Goal: Information Seeking & Learning: Check status

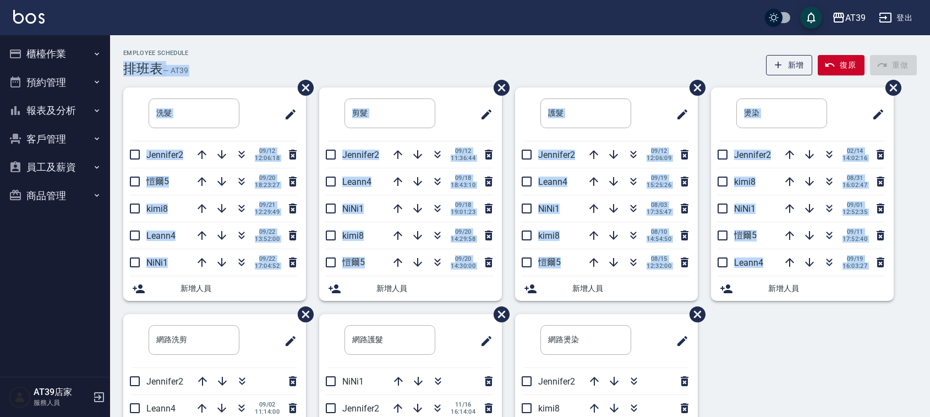
drag, startPoint x: 345, startPoint y: 53, endPoint x: 819, endPoint y: 380, distance: 575.8
click at [819, 380] on div "Employee Schedule 排班表 — AT39 新增 復原 重做 洗髮 ​ Jennifer2 09/12 12:06:18 愷爾5 09/20 1…" at bounding box center [520, 296] width 820 height 492
click at [819, 380] on div "洗髮 ​ Jennifer2 09/12 12:06:18 愷爾5 09/20 18:23:27 kimi8 09/21 12:29:49 Leann4 09…" at bounding box center [513, 315] width 807 height 454
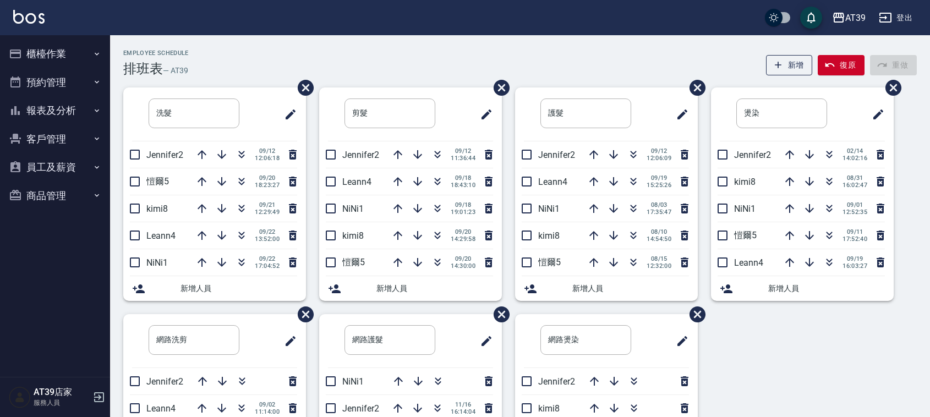
click at [819, 380] on div "洗髮 ​ Jennifer2 09/12 12:06:18 愷爾5 09/20 18:23:27 kimi8 09/21 12:29:49 Leann4 09…" at bounding box center [513, 315] width 807 height 454
click at [431, 182] on icon "button" at bounding box center [437, 181] width 13 height 13
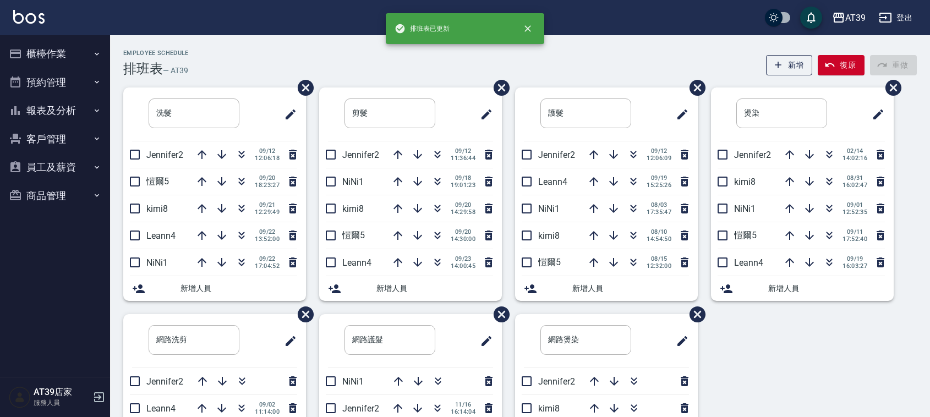
click at [767, 324] on div "洗髮 ​ Jennifer2 09/12 12:06:18 愷爾5 09/20 18:23:27 kimi8 09/21 12:29:49 Leann4 09…" at bounding box center [513, 315] width 807 height 454
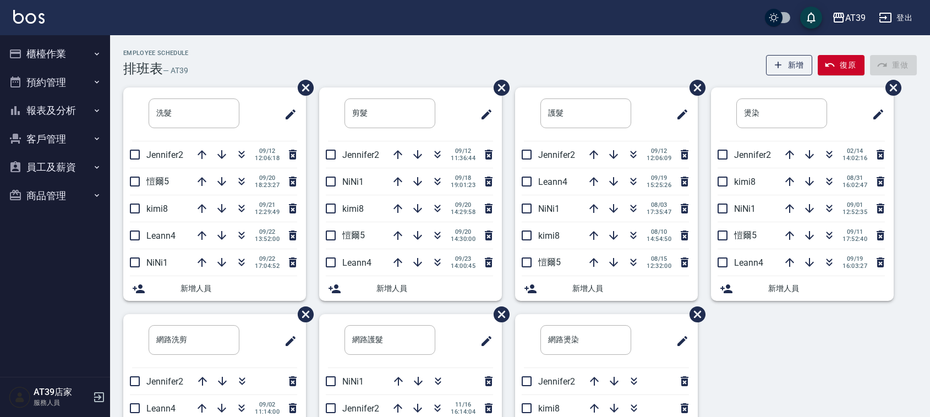
click at [767, 324] on div "洗髮 ​ Jennifer2 09/12 12:06:18 愷爾5 09/20 18:23:27 kimi8 09/21 12:29:49 Leann4 09…" at bounding box center [513, 315] width 807 height 454
click at [549, 46] on div "Employee Schedule 排班表 — AT39 新增 復原 重做 洗髮 ​ Jennifer2 09/12 12:06:18 愷爾5 09/20 1…" at bounding box center [520, 290] width 820 height 510
drag, startPoint x: 791, startPoint y: 3, endPoint x: 552, endPoint y: 35, distance: 241.0
click at [552, 35] on div "AT39 登出" at bounding box center [465, 17] width 930 height 35
click at [227, 53] on div "Employee Schedule 排班表 — AT39 新增 復原 重做" at bounding box center [520, 63] width 794 height 27
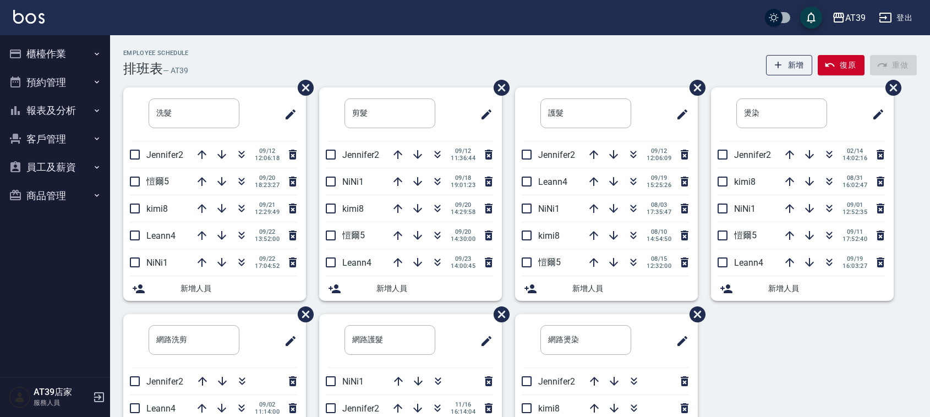
click at [227, 54] on div "Employee Schedule 排班表 — AT39 新增 復原 重做" at bounding box center [520, 63] width 794 height 27
drag, startPoint x: 227, startPoint y: 61, endPoint x: 118, endPoint y: 42, distance: 110.6
click at [118, 42] on div "Employee Schedule 排班表 — AT39 新增 復原 重做 洗髮 ​ Jennifer2 09/12 12:06:18 愷爾5 09/20 1…" at bounding box center [520, 290] width 820 height 510
drag, startPoint x: 118, startPoint y: 42, endPoint x: 238, endPoint y: 72, distance: 123.1
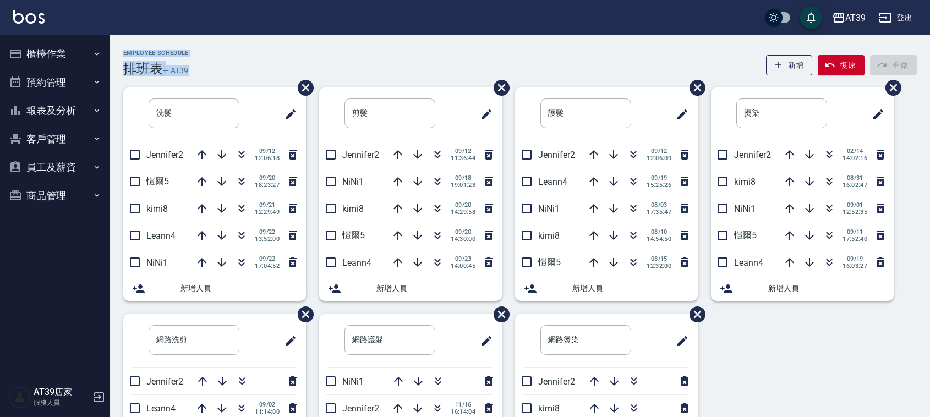
click at [238, 72] on div "Employee Schedule 排班表 — AT39 新增 復原 重做 洗髮 ​ Jennifer2 09/12 12:06:18 愷爾5 09/20 1…" at bounding box center [520, 290] width 820 height 510
click at [238, 72] on div "Employee Schedule 排班表 — AT39 新增 復原 重做" at bounding box center [520, 63] width 794 height 27
click at [241, 200] on button "button" at bounding box center [241, 208] width 26 height 26
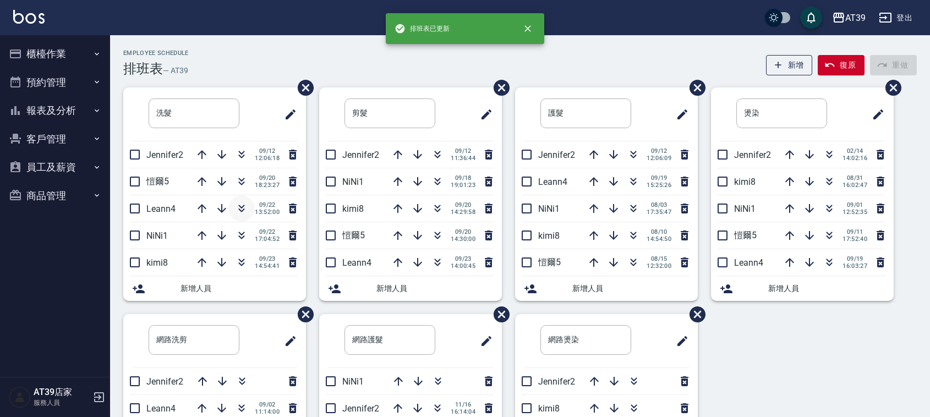
click at [246, 201] on button "button" at bounding box center [241, 208] width 26 height 26
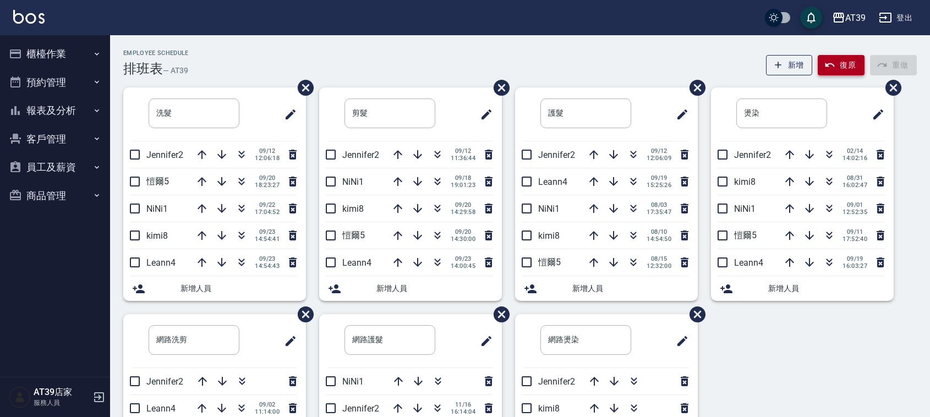
click at [837, 66] on button "復原" at bounding box center [841, 65] width 47 height 20
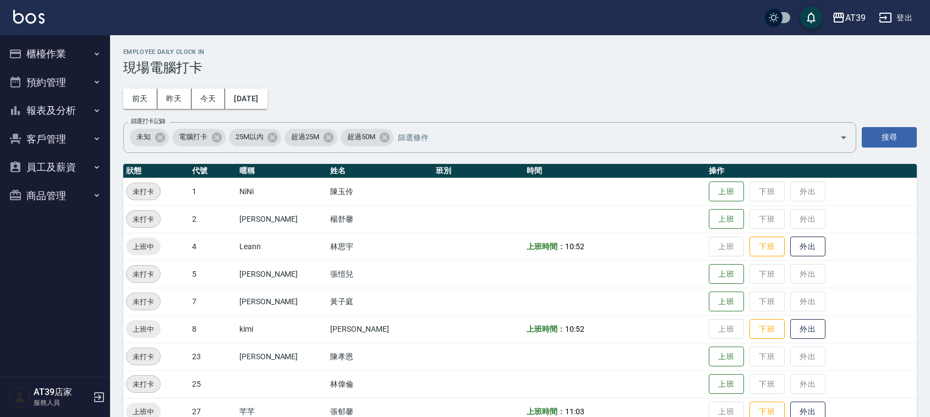
scroll to position [186, 0]
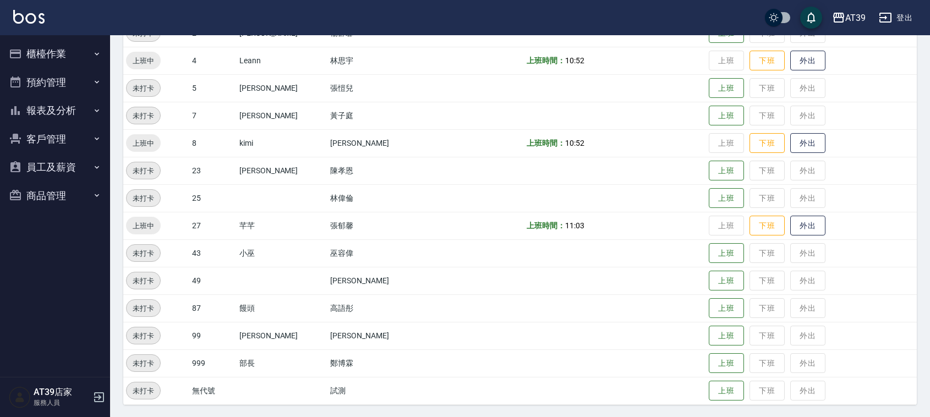
click at [62, 103] on button "報表及分析" at bounding box center [54, 110] width 101 height 29
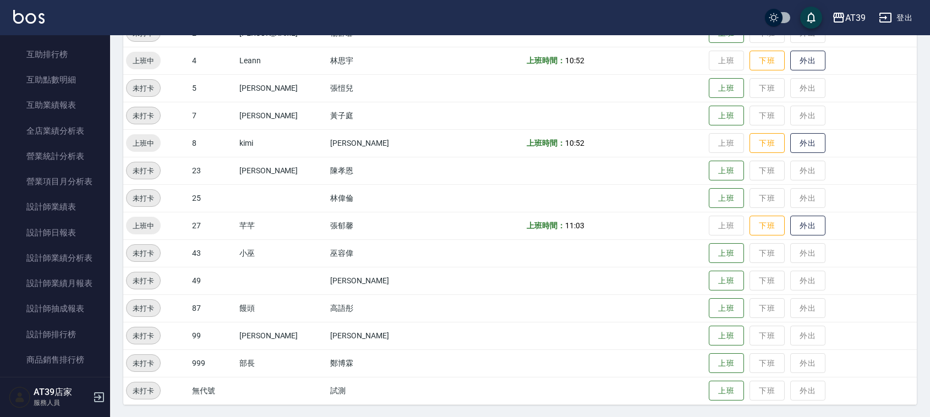
scroll to position [238, 0]
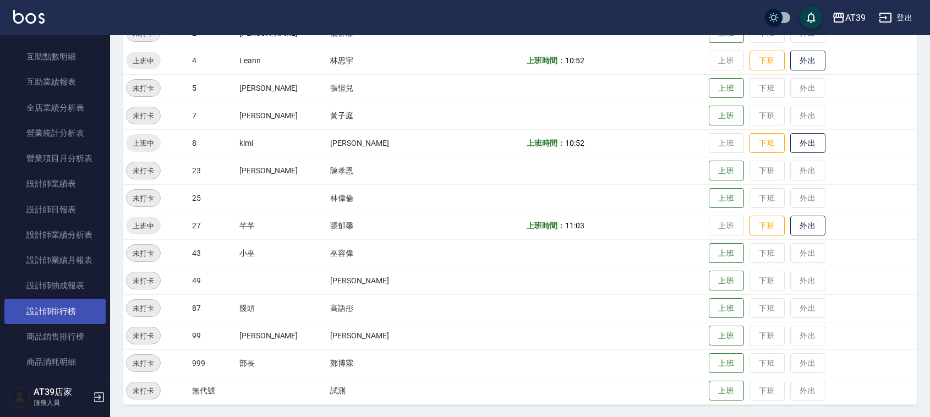
click at [68, 301] on link "設計師排行榜" at bounding box center [54, 311] width 101 height 25
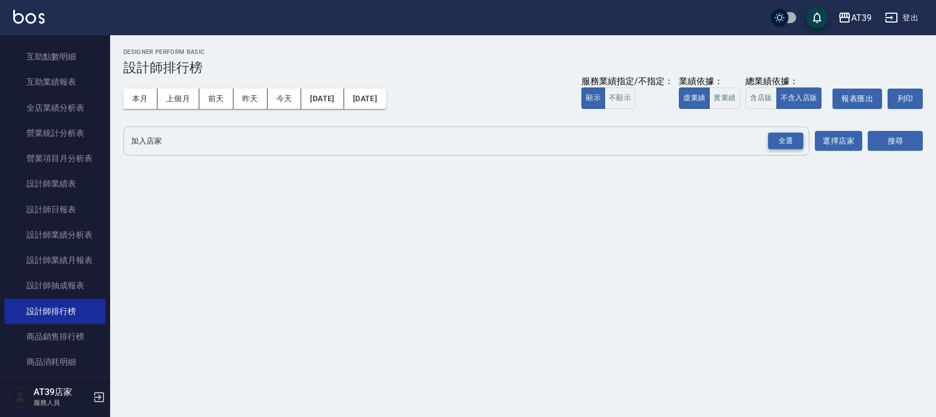
click at [775, 140] on div "全選" at bounding box center [785, 141] width 35 height 17
click at [892, 138] on button "搜尋" at bounding box center [895, 142] width 55 height 20
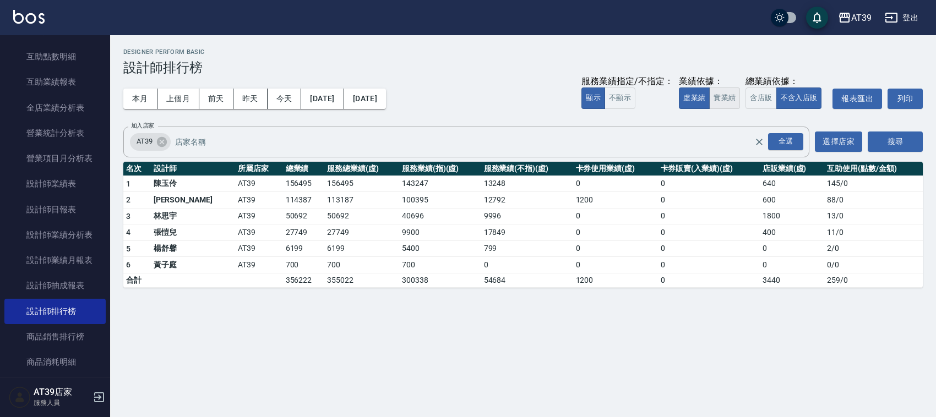
click at [730, 98] on button "實業績" at bounding box center [724, 98] width 31 height 21
click at [386, 97] on button "[DATE]" at bounding box center [365, 99] width 42 height 20
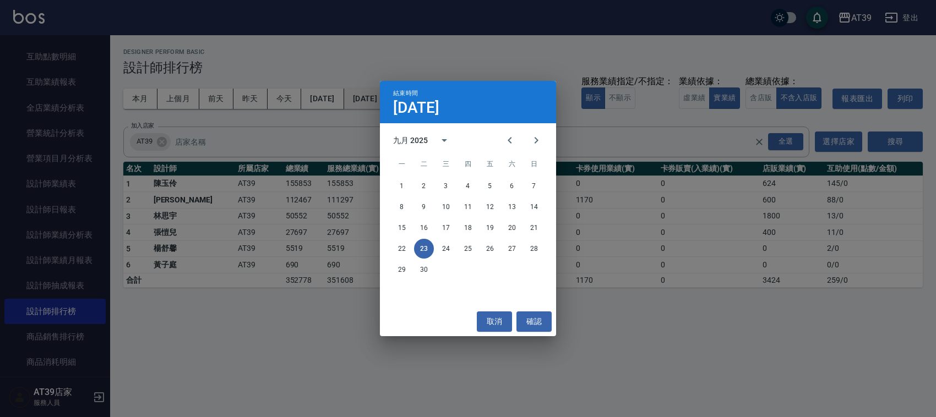
click at [398, 97] on span "結束時間" at bounding box center [405, 93] width 25 height 7
click at [533, 331] on button "確認" at bounding box center [533, 322] width 35 height 20
